Goal: Transaction & Acquisition: Subscribe to service/newsletter

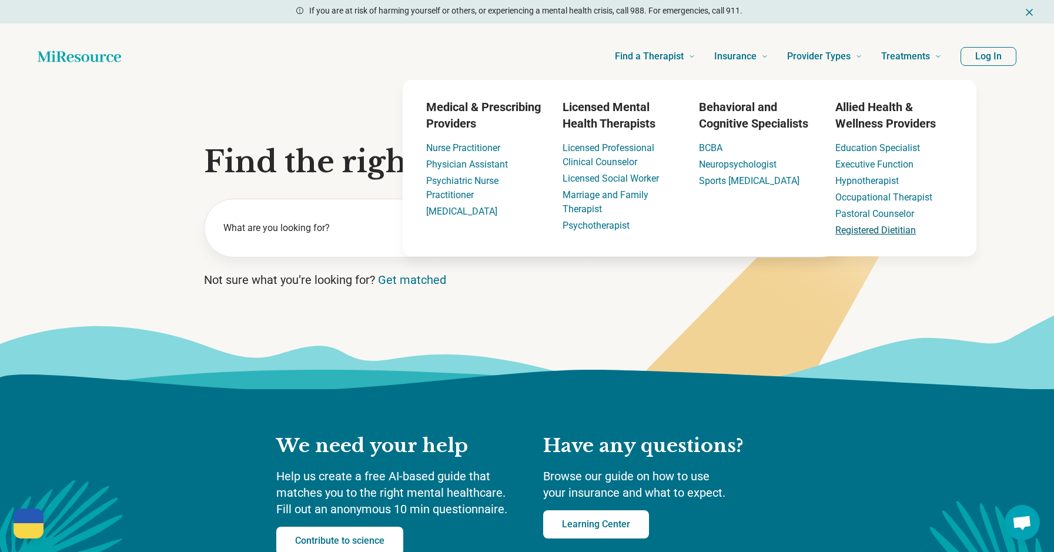
click at [850, 231] on link "Registered Dietitian" at bounding box center [875, 229] width 81 height 11
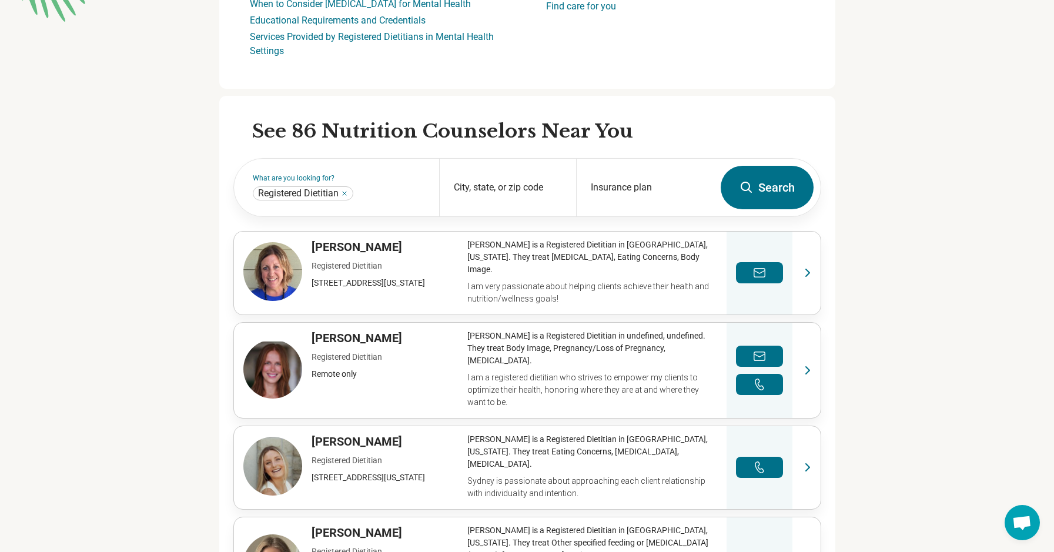
scroll to position [274, 0]
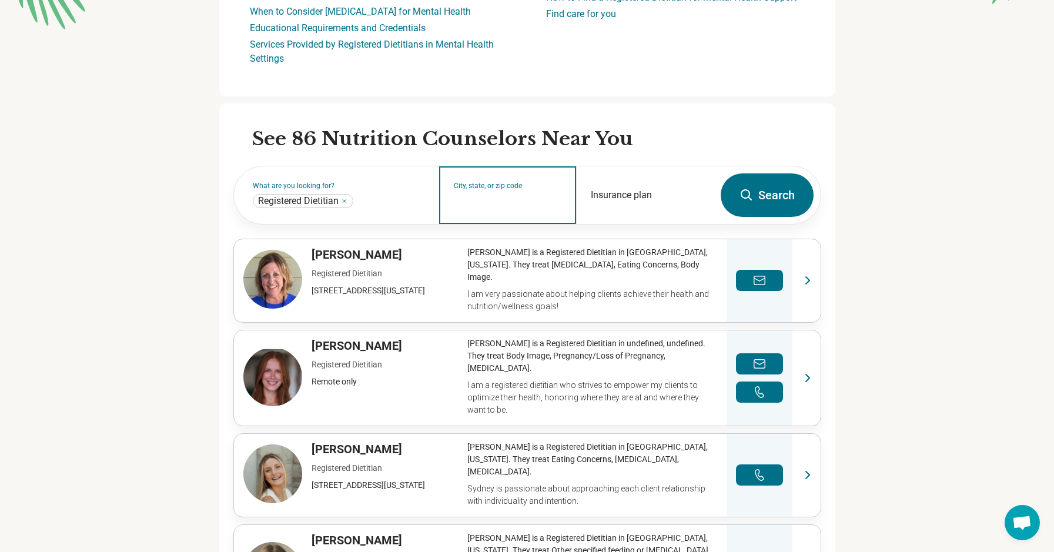
click at [524, 198] on input "City, state, or zip code" at bounding box center [508, 203] width 108 height 14
type input "*****"
click at [766, 195] on button "Search" at bounding box center [766, 194] width 93 height 43
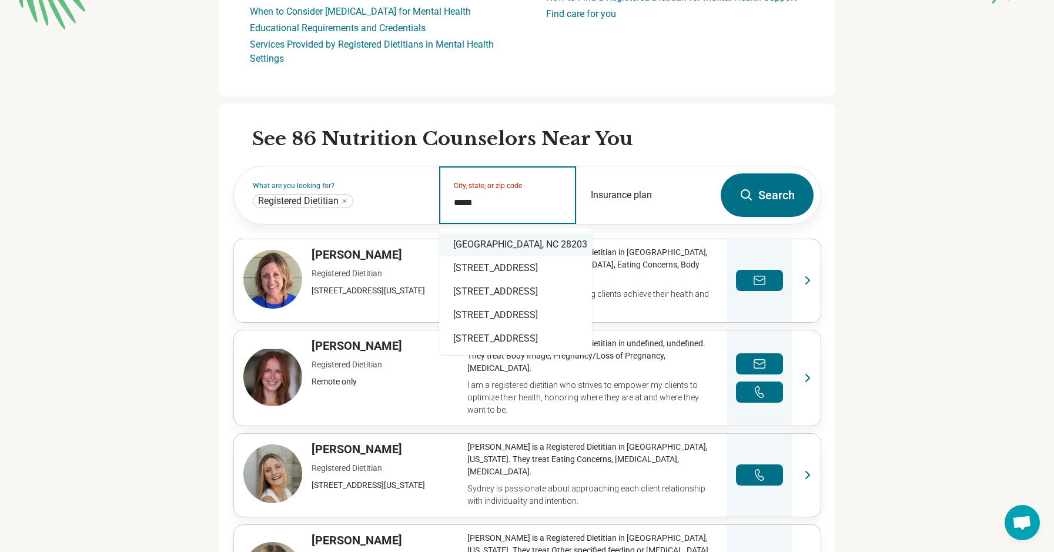
click at [518, 244] on div "Charlotte, NC 28203" at bounding box center [515, 245] width 153 height 24
type input "**********"
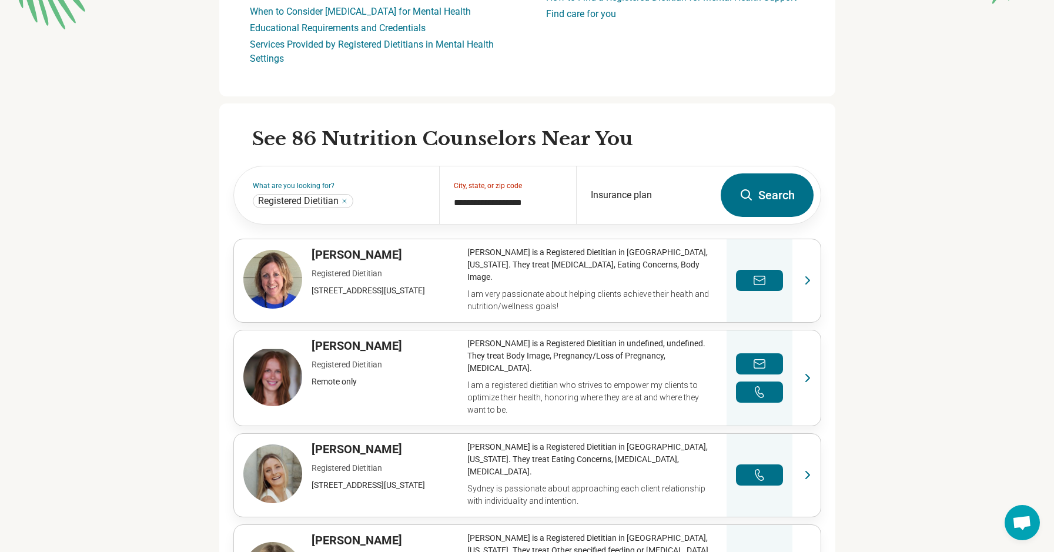
click at [774, 199] on button "Search" at bounding box center [766, 194] width 93 height 43
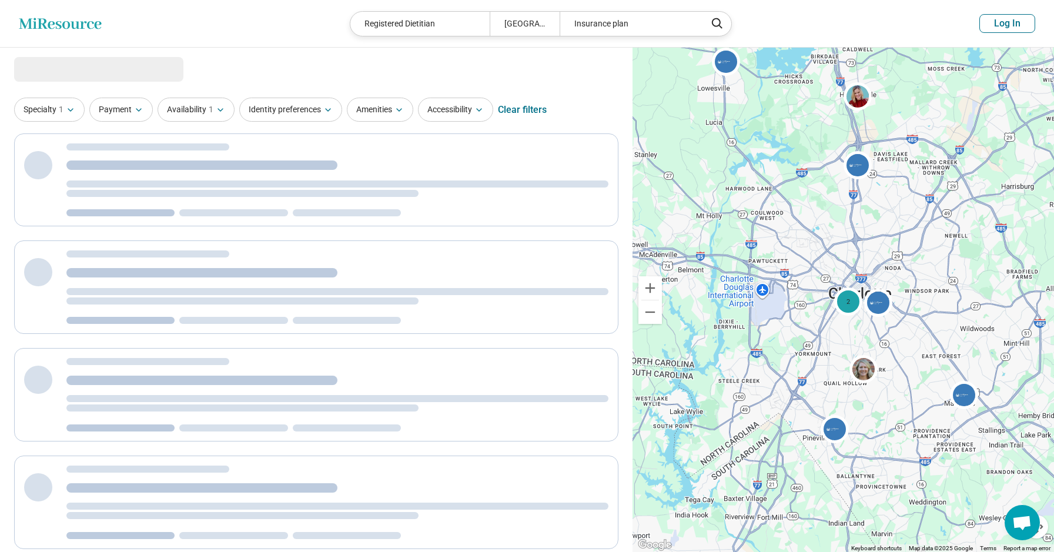
select select "***"
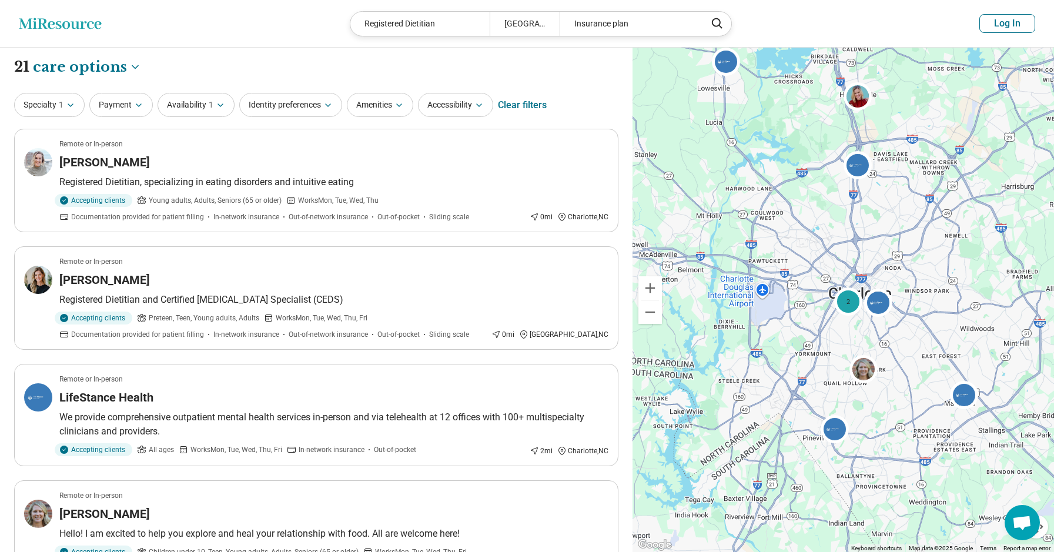
click at [1014, 23] on button "Log In" at bounding box center [1007, 23] width 56 height 19
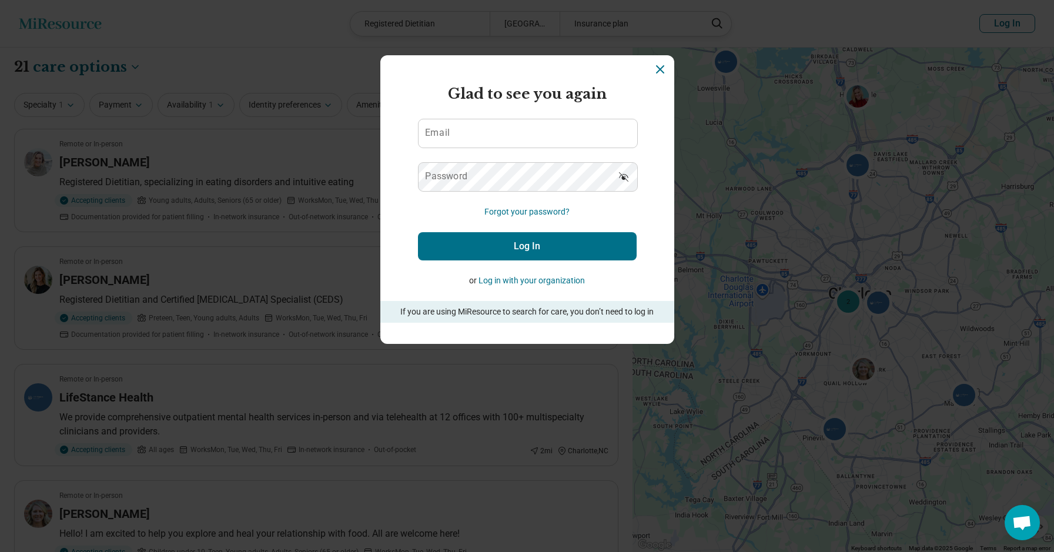
click at [673, 222] on section "Miresource logo Glad to see you again Email Password Forgot your password? Log …" at bounding box center [527, 199] width 294 height 289
drag, startPoint x: 649, startPoint y: 64, endPoint x: 656, endPoint y: 64, distance: 7.1
click at [649, 64] on section "Miresource logo Glad to see you again Email Password Forgot your password? Log …" at bounding box center [527, 199] width 294 height 289
click at [656, 66] on icon "Dismiss" at bounding box center [660, 69] width 14 height 14
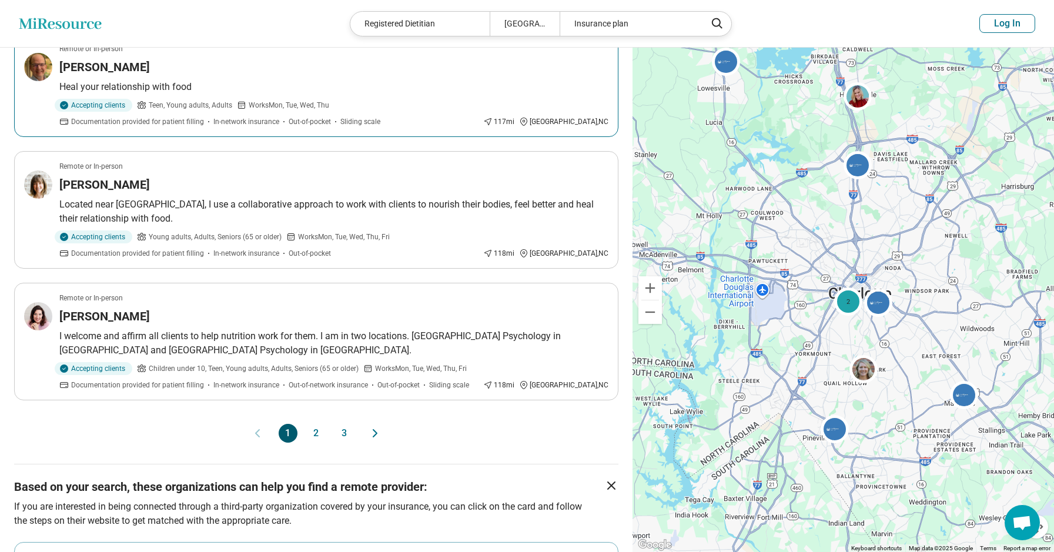
scroll to position [930, 0]
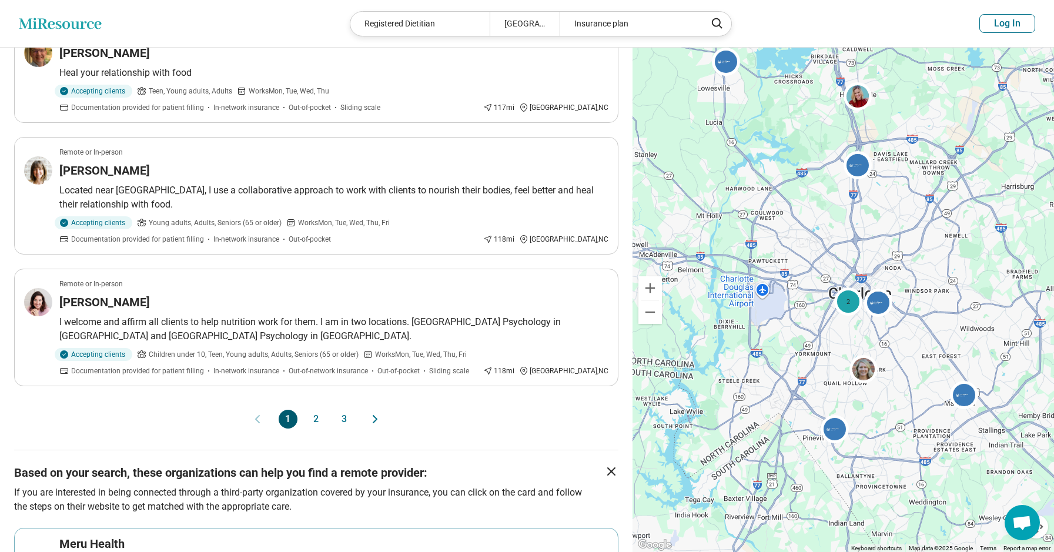
click at [76, 19] on icon "Miresource logo" at bounding box center [60, 24] width 83 height 12
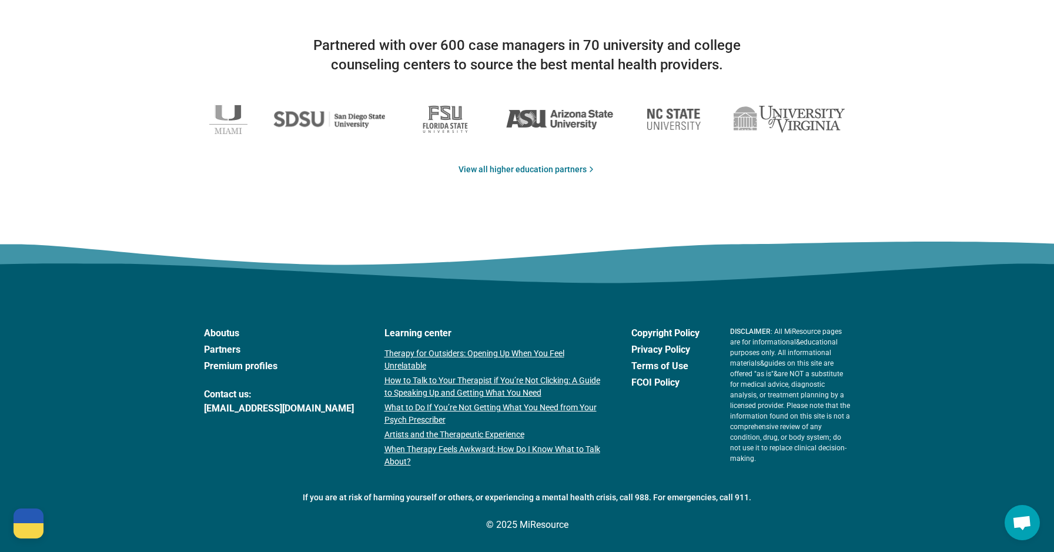
scroll to position [1927, 0]
click at [224, 363] on link "Premium profiles" at bounding box center [279, 367] width 150 height 14
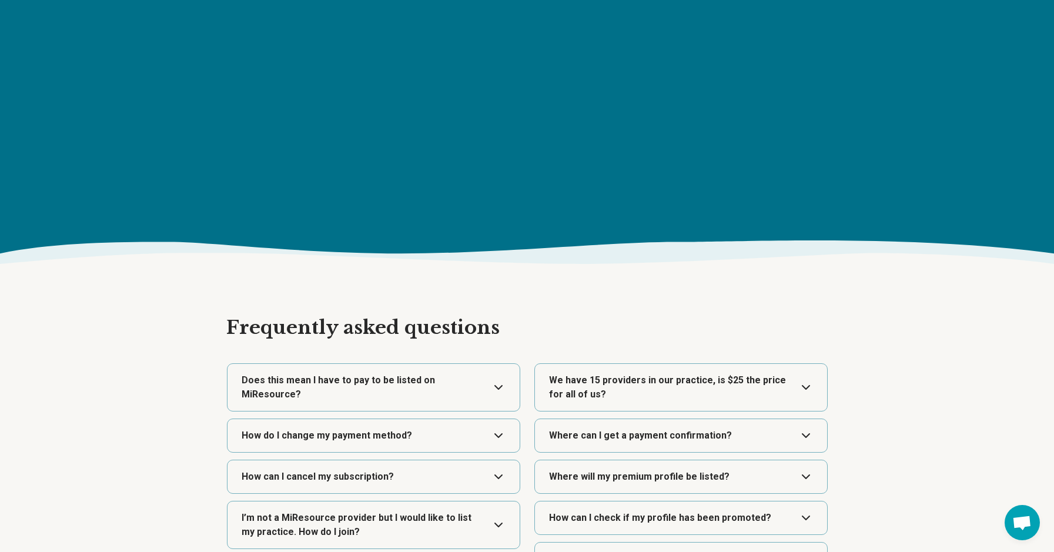
scroll to position [1800, 0]
click at [464, 378] on button "Expand" at bounding box center [373, 387] width 283 height 47
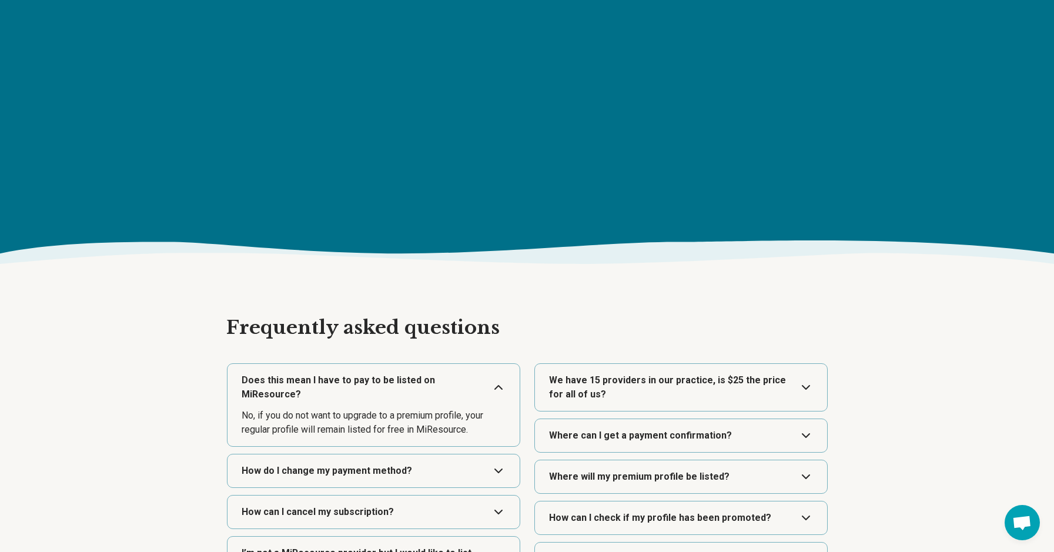
click at [464, 377] on button "Expand" at bounding box center [373, 387] width 283 height 47
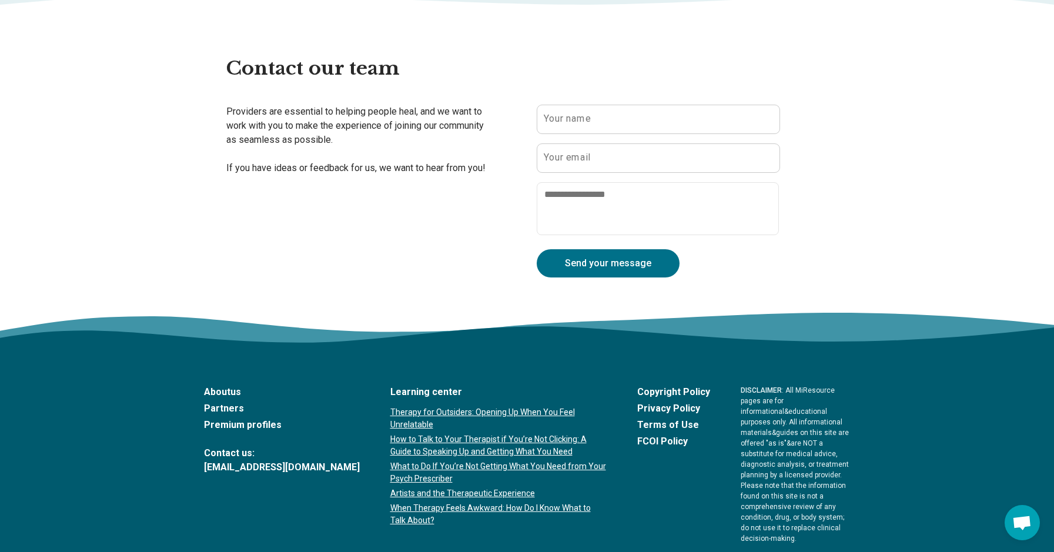
scroll to position [2458, 0]
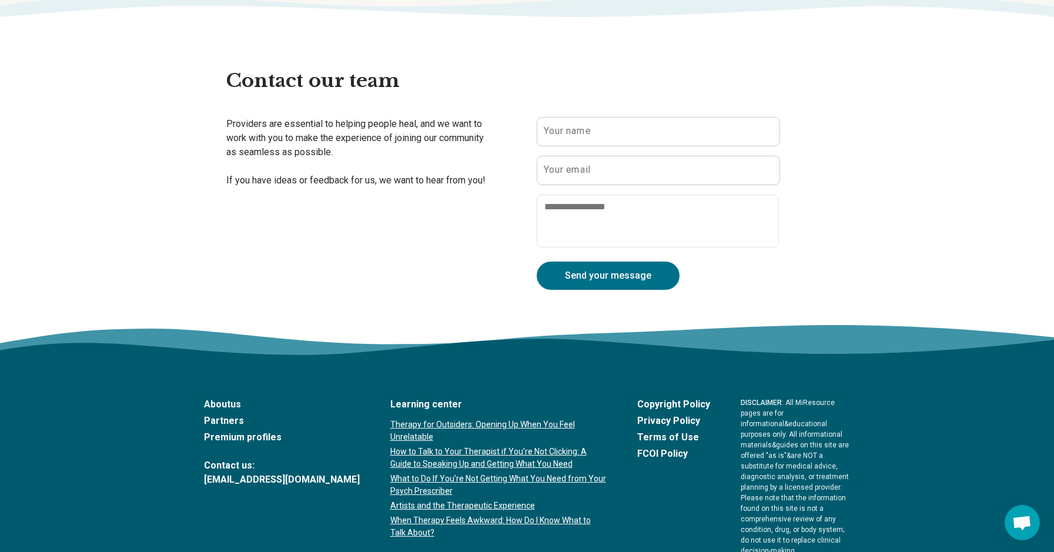
click at [229, 407] on link "About us" at bounding box center [282, 404] width 156 height 14
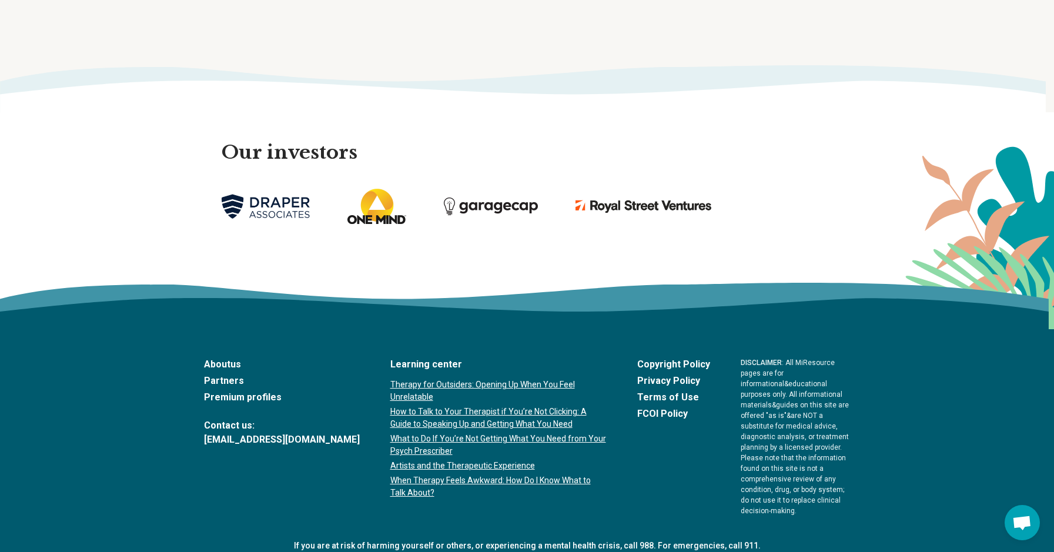
scroll to position [2614, 0]
click at [256, 391] on link "Premium profiles" at bounding box center [282, 398] width 156 height 14
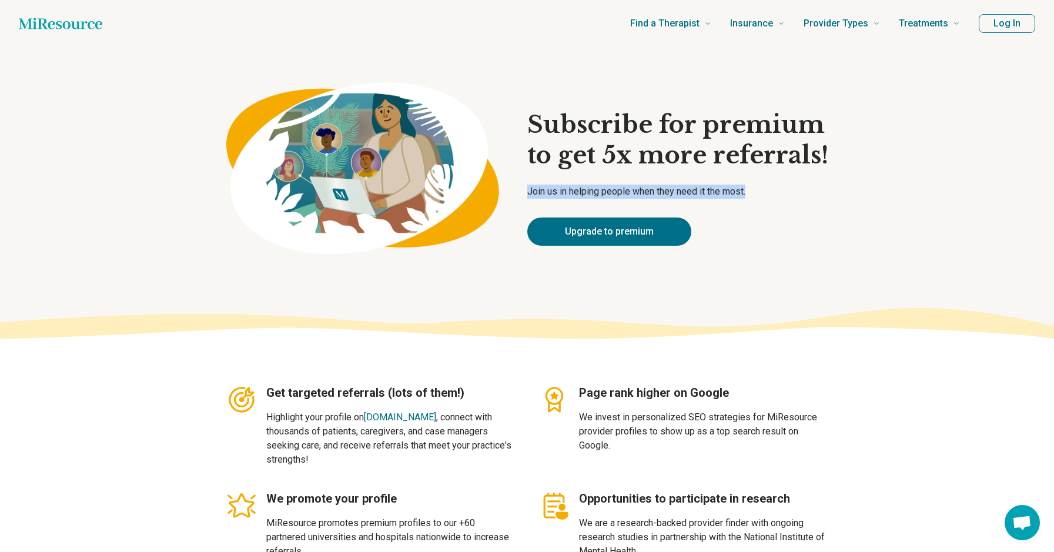
click at [636, 216] on div "Subscribe for premium to get 5x more referrals! Join us in helping people when …" at bounding box center [677, 177] width 301 height 136
click at [632, 224] on link "Upgrade to premium" at bounding box center [609, 231] width 164 height 28
click at [591, 236] on link "Upgrade to premium" at bounding box center [609, 231] width 164 height 28
click at [1012, 19] on button "Log In" at bounding box center [1006, 23] width 56 height 19
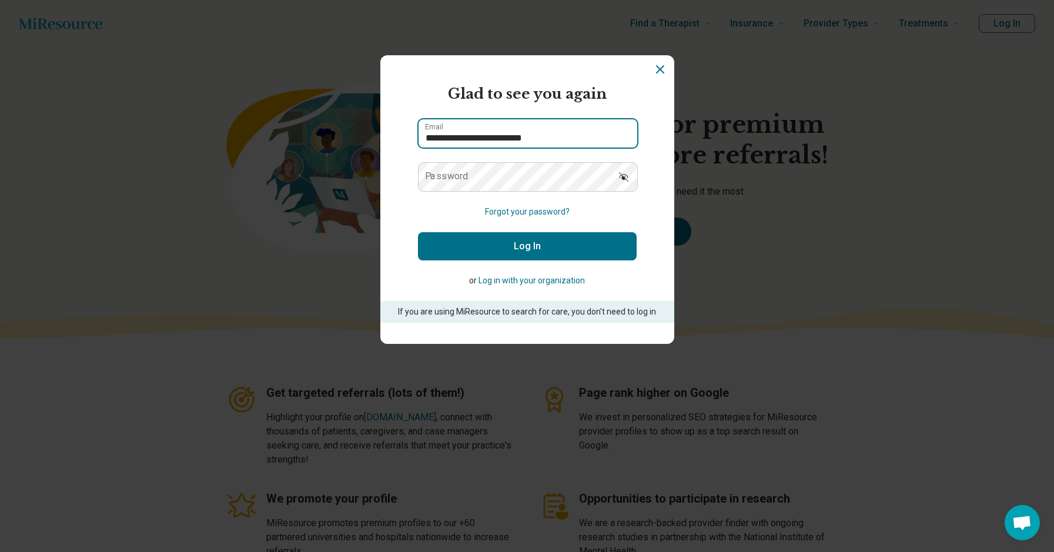
type input "**********"
click at [527, 246] on button "Log In" at bounding box center [527, 246] width 219 height 28
drag, startPoint x: 666, startPoint y: 218, endPoint x: 639, endPoint y: 234, distance: 32.1
click at [666, 219] on section "**********" at bounding box center [527, 199] width 294 height 289
click at [512, 210] on button "Forgot your password?" at bounding box center [527, 212] width 85 height 12
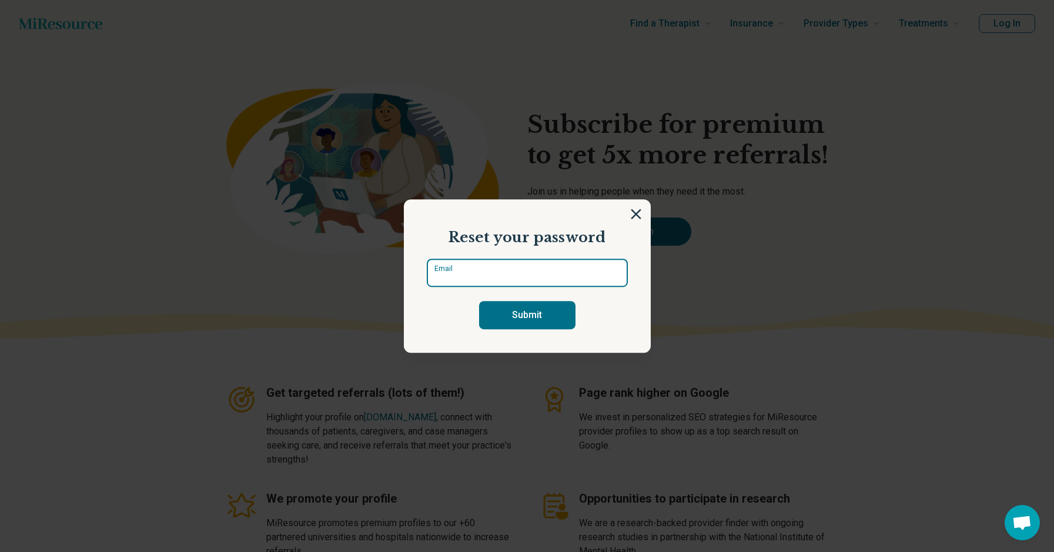
click at [497, 277] on input "Email" at bounding box center [527, 273] width 201 height 28
type input "**********"
click at [527, 315] on button "Submit" at bounding box center [527, 315] width 96 height 28
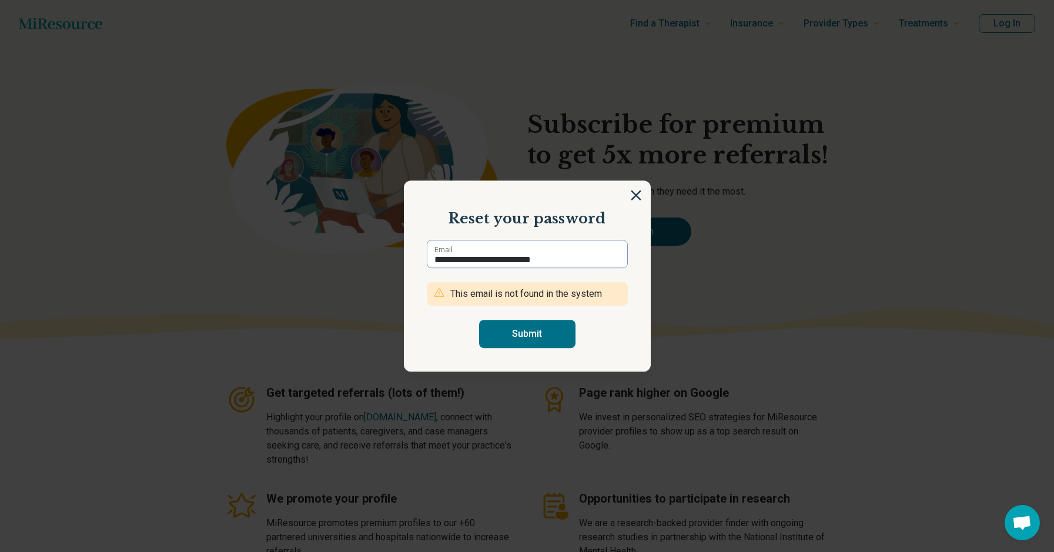
drag, startPoint x: 631, startPoint y: 196, endPoint x: 670, endPoint y: 180, distance: 42.4
click at [631, 196] on img at bounding box center [636, 195] width 11 height 11
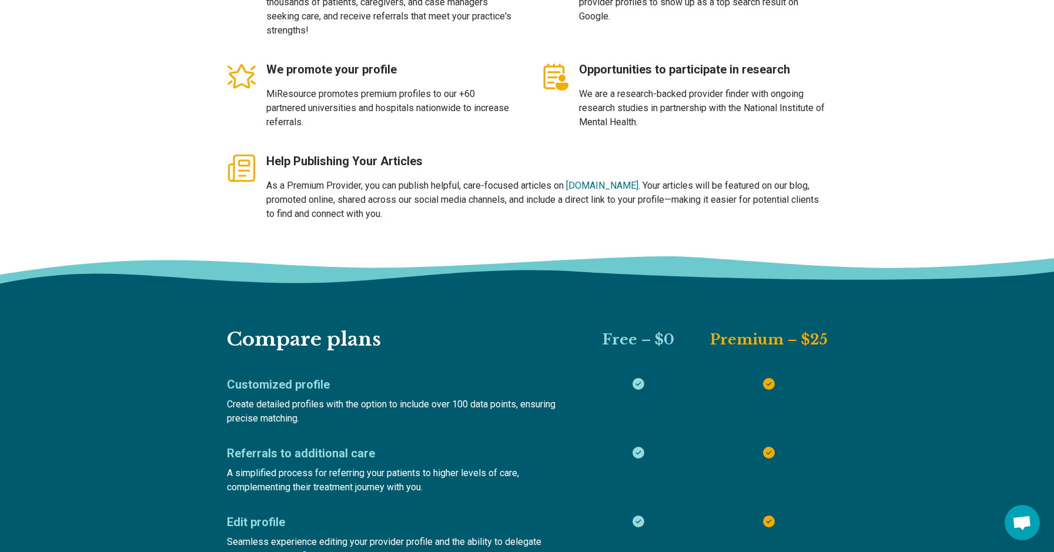
scroll to position [470, 0]
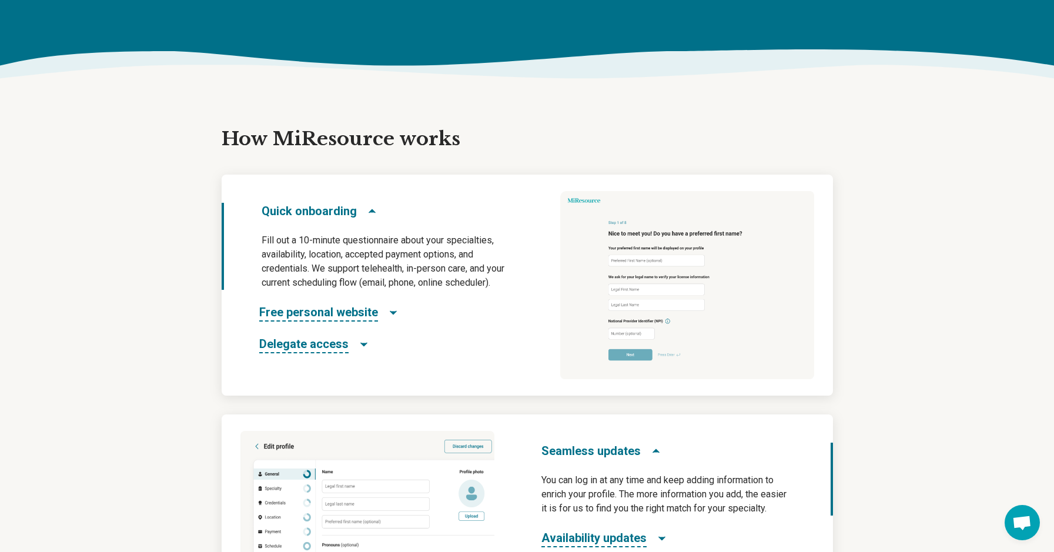
scroll to position [515, 0]
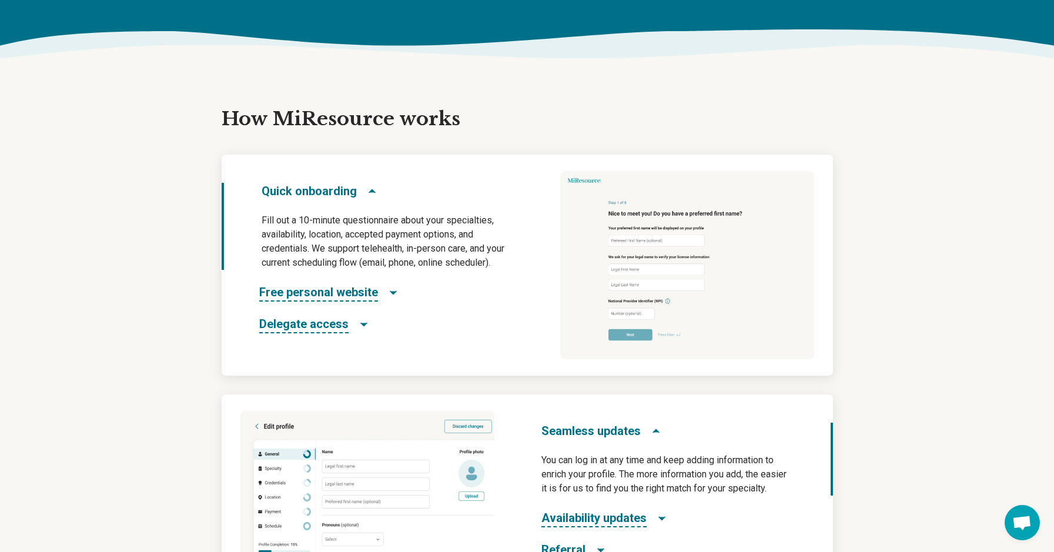
click at [330, 189] on span "Quick onboarding" at bounding box center [308, 191] width 95 height 16
click at [321, 287] on span "Free personal website" at bounding box center [318, 293] width 119 height 18
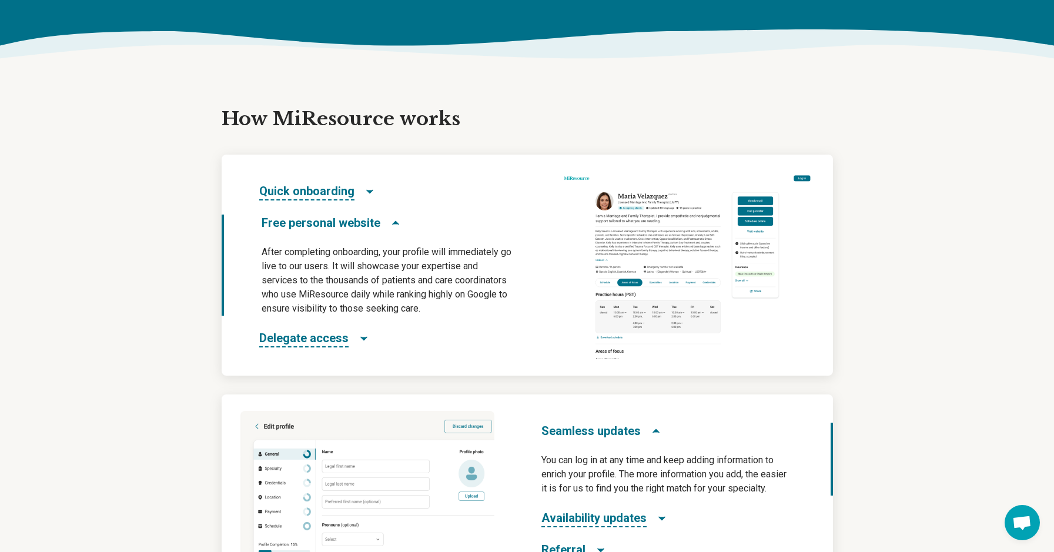
click at [314, 337] on span "Delegate access" at bounding box center [303, 339] width 89 height 18
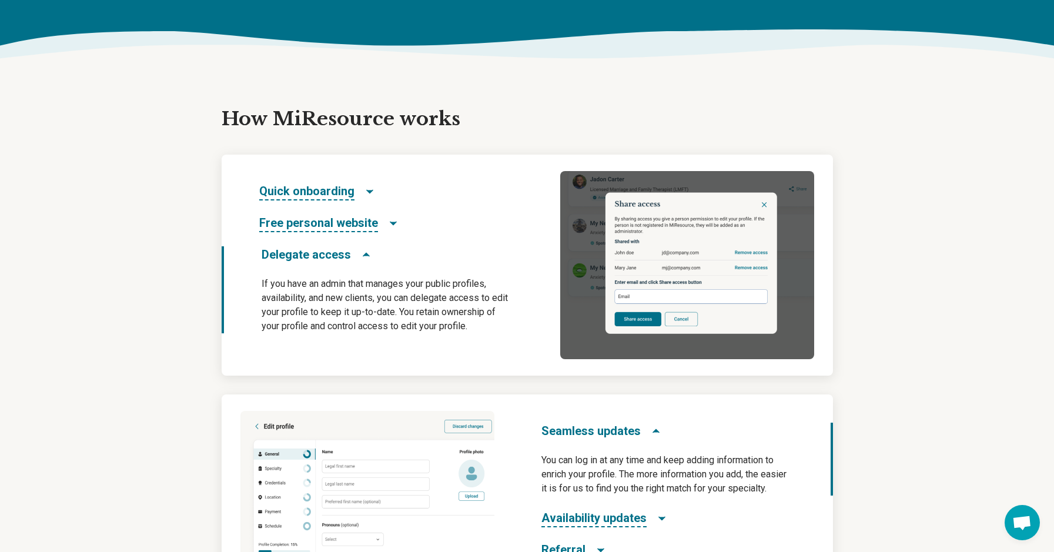
click at [737, 228] on img at bounding box center [687, 265] width 254 height 188
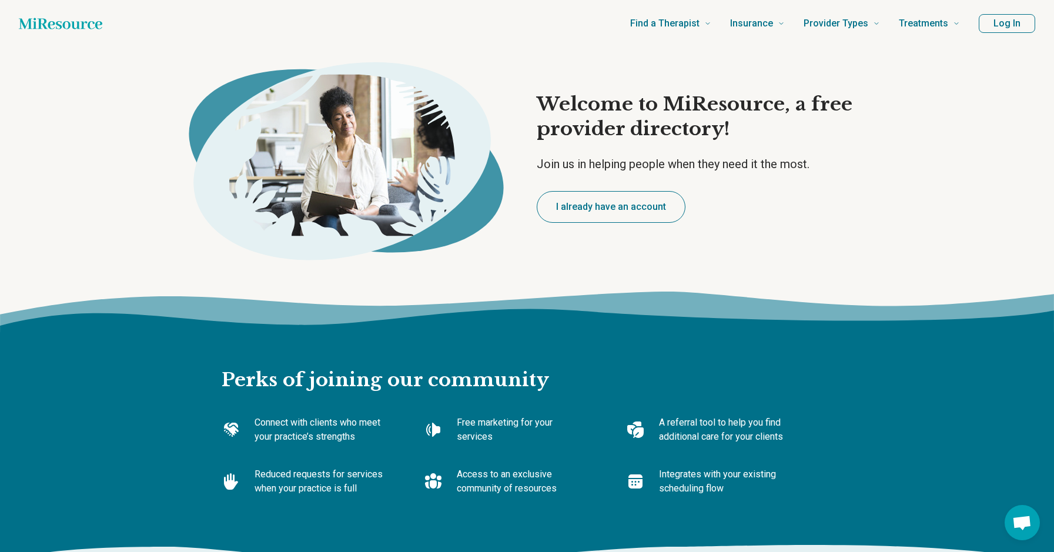
scroll to position [0, 0]
